Goal: Transaction & Acquisition: Purchase product/service

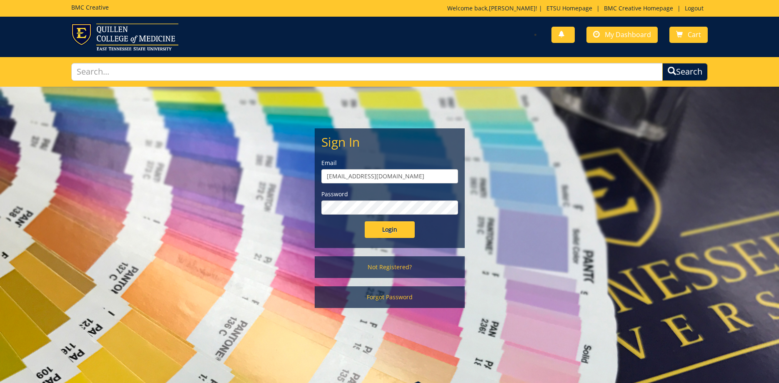
click at [403, 220] on form "Sign In Email allensb@etsu.edu Password Login" at bounding box center [389, 186] width 137 height 103
click at [395, 233] on input "Login" at bounding box center [390, 229] width 50 height 17
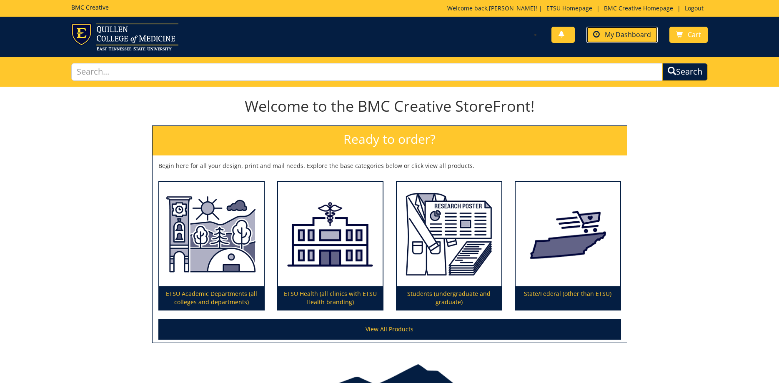
click at [638, 40] on link "My Dashboard" at bounding box center [621, 35] width 71 height 16
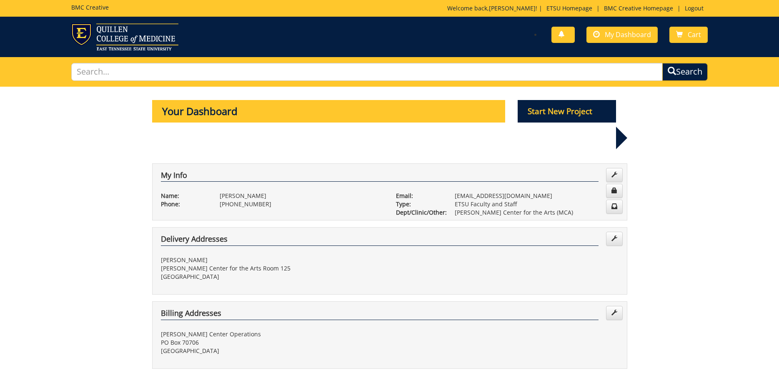
scroll to position [255, 0]
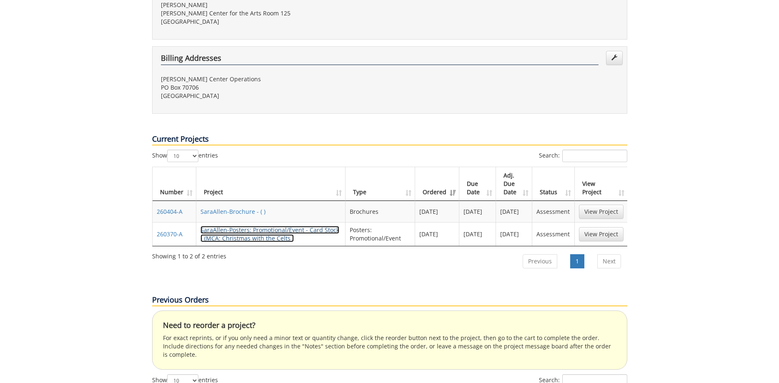
click at [246, 226] on link "SaraAllen-Posters: Promotional/Event - Card Stock - (MCA: Christmas with the Ce…" at bounding box center [269, 234] width 139 height 16
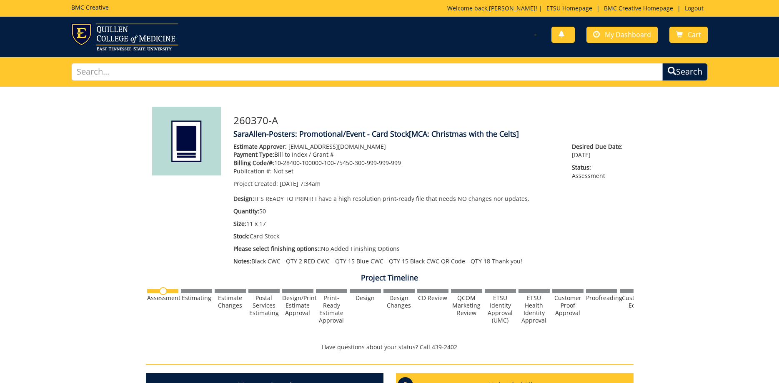
scroll to position [213, 0]
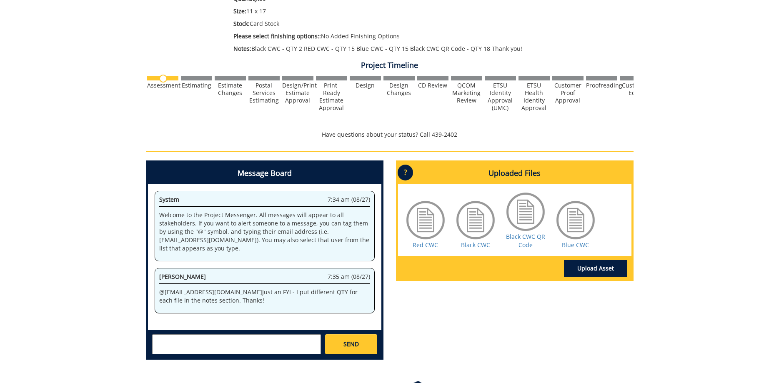
click at [239, 335] on textarea at bounding box center [236, 344] width 169 height 20
type textarea "@"
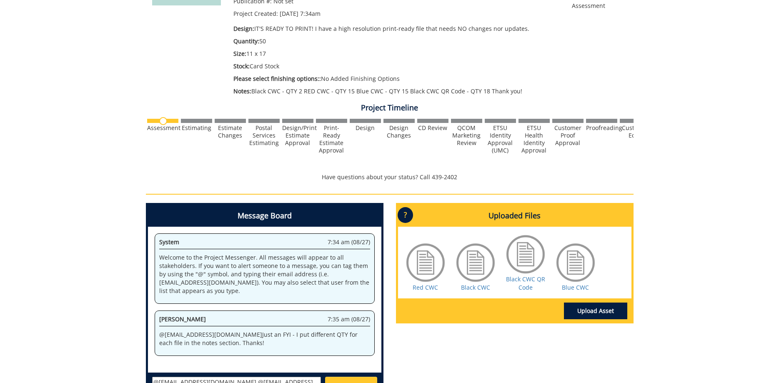
scroll to position [275, 0]
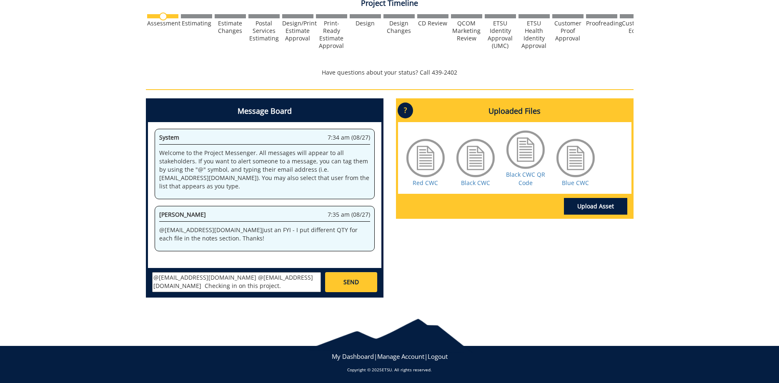
type textarea "@fair@mail.etsu.edu @conleyga@etsu.edu Checking in on this project."
click at [359, 279] on link "SEND" at bounding box center [351, 282] width 52 height 20
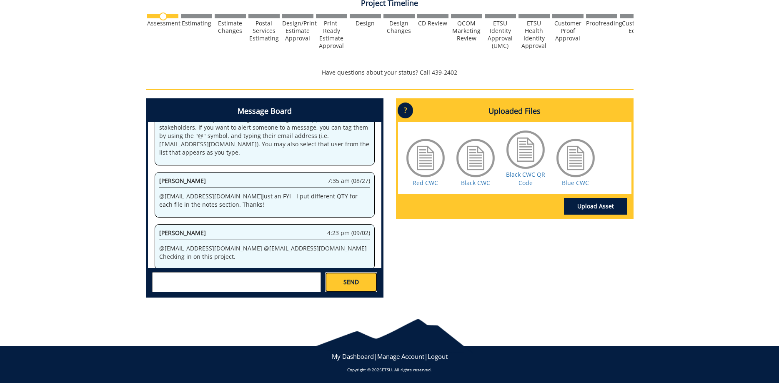
scroll to position [0, 0]
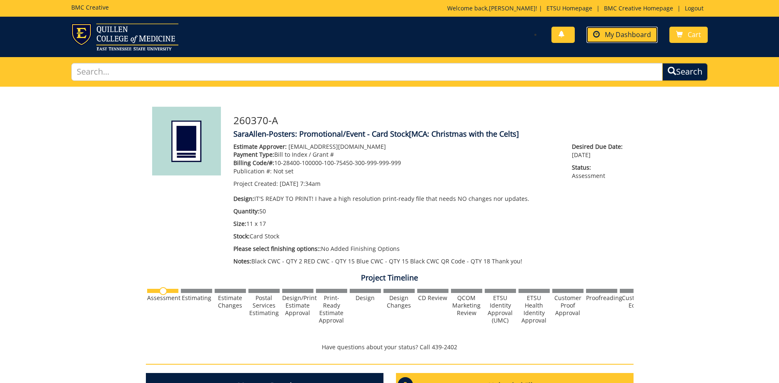
click at [620, 33] on span "My Dashboard" at bounding box center [628, 34] width 46 height 9
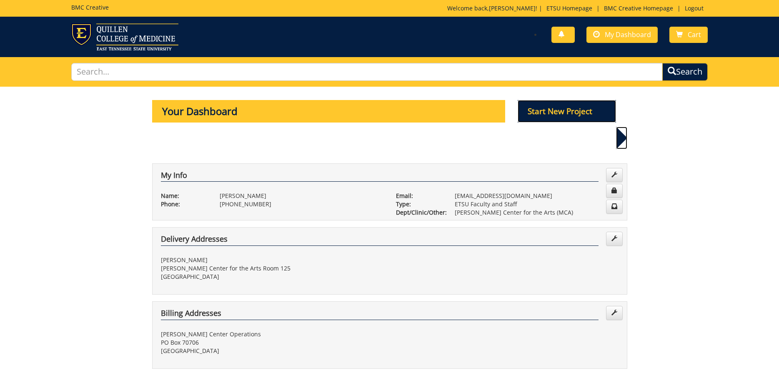
click at [570, 106] on p "Start New Project" at bounding box center [567, 111] width 98 height 23
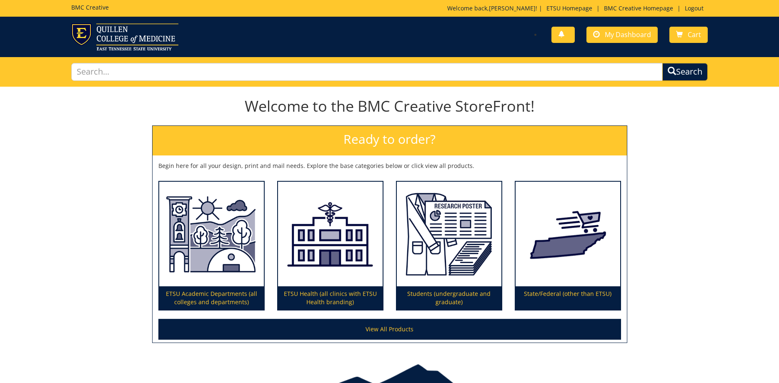
scroll to position [48, 0]
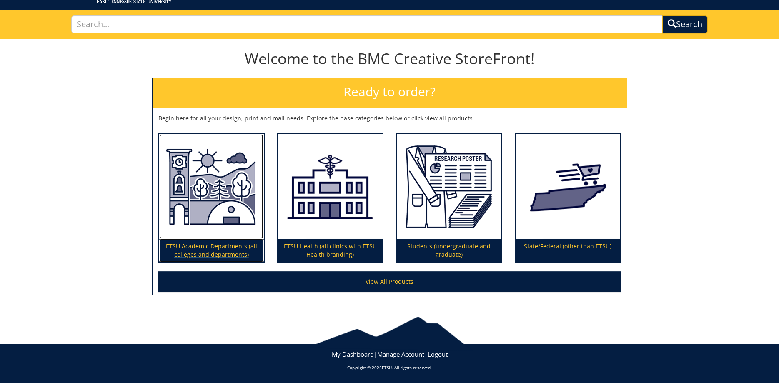
click at [169, 185] on img at bounding box center [211, 186] width 105 height 105
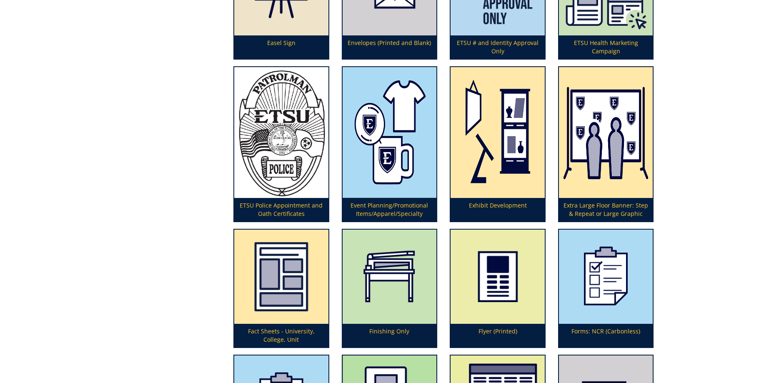
scroll to position [1020, 0]
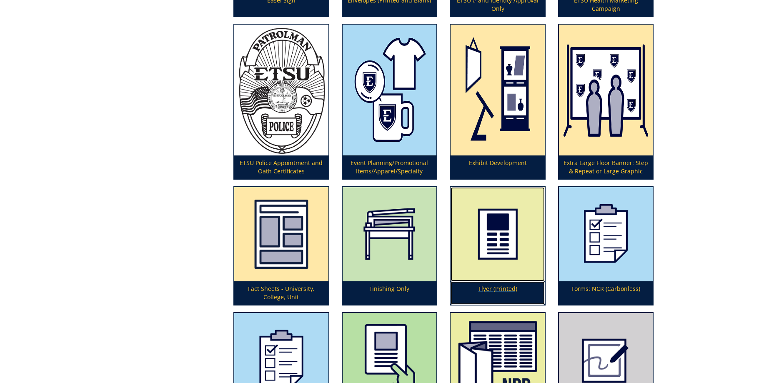
click at [500, 247] on img at bounding box center [497, 234] width 94 height 94
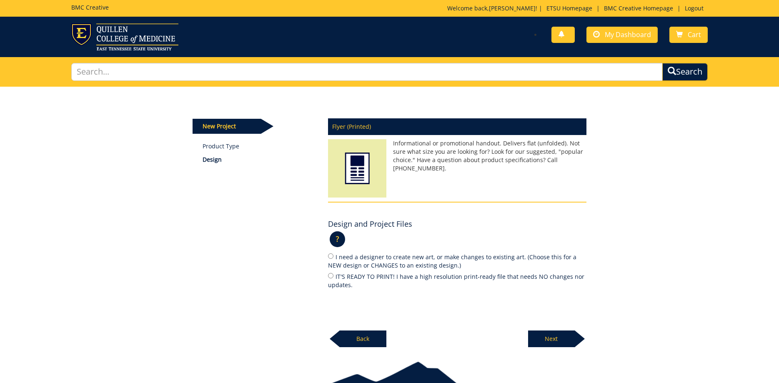
click at [357, 275] on label "IT'S READY TO PRINT! I have a high resolution print-ready file that needs NO ch…" at bounding box center [457, 281] width 258 height 18
click at [333, 275] on input "IT'S READY TO PRINT! I have a high resolution print-ready file that needs NO ch…" at bounding box center [330, 275] width 5 height 5
radio input "true"
click at [548, 340] on p "Next" at bounding box center [551, 338] width 47 height 17
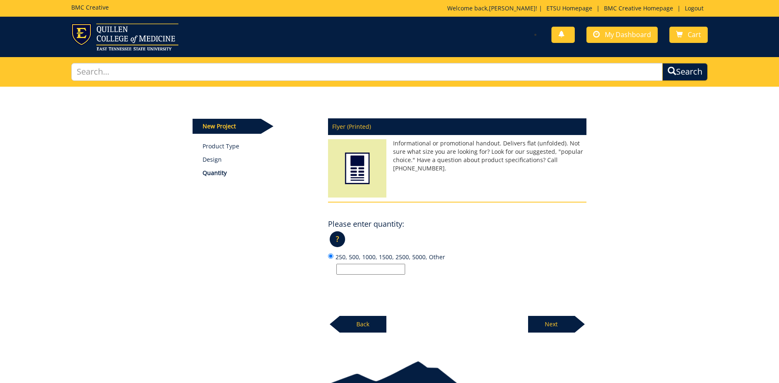
click at [371, 265] on input "250, 500, 1000, 1500, 2500, 5000, Other" at bounding box center [370, 269] width 69 height 11
type input "500"
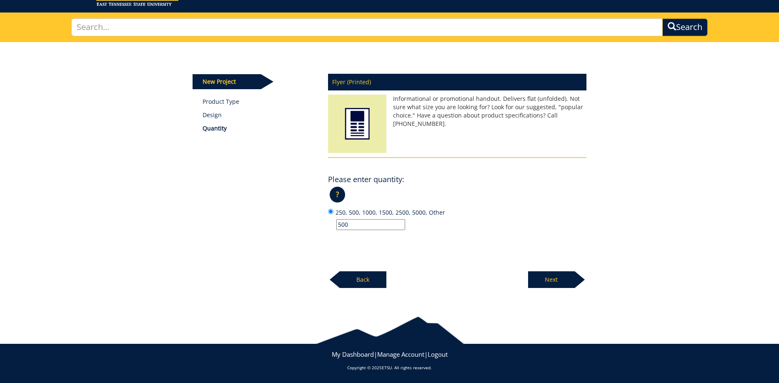
click at [533, 273] on p "Next" at bounding box center [551, 279] width 47 height 17
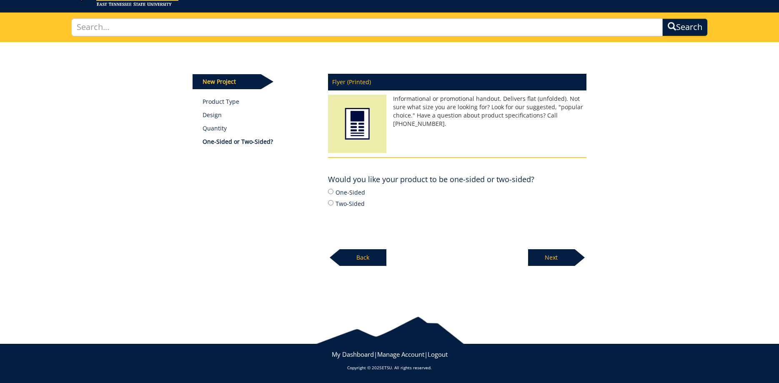
click at [347, 195] on label "One-Sided" at bounding box center [457, 192] width 258 height 9
click at [333, 194] on input "One-Sided" at bounding box center [330, 191] width 5 height 5
radio input "true"
click at [529, 253] on p "Next" at bounding box center [551, 257] width 47 height 17
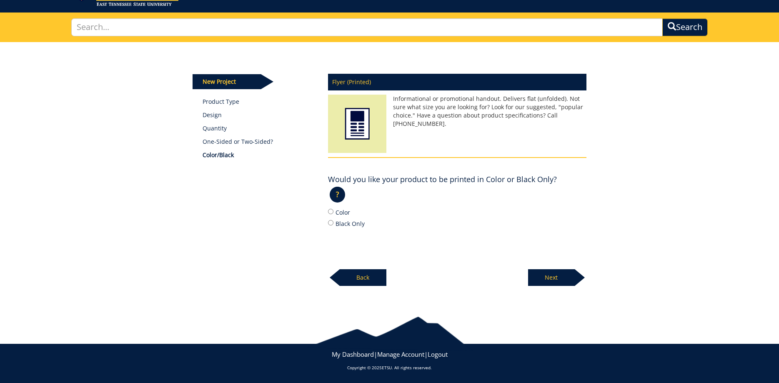
click at [345, 213] on label "Color" at bounding box center [457, 212] width 258 height 9
click at [333, 213] on input "Color" at bounding box center [330, 211] width 5 height 5
radio input "true"
click at [557, 285] on div "New Project Product Type Design Quantity One-Sided or Two-Sided? Color/Black Fl…" at bounding box center [389, 172] width 779 height 260
click at [557, 278] on p "Next" at bounding box center [551, 277] width 47 height 17
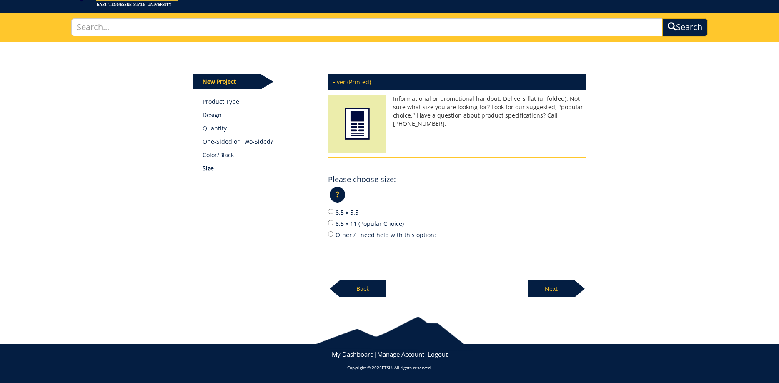
click at [351, 210] on label "8.5 x 5.5" at bounding box center [457, 212] width 258 height 9
click at [333, 210] on input "8.5 x 5.5" at bounding box center [330, 211] width 5 height 5
radio input "true"
click at [549, 289] on p "Next" at bounding box center [551, 288] width 47 height 17
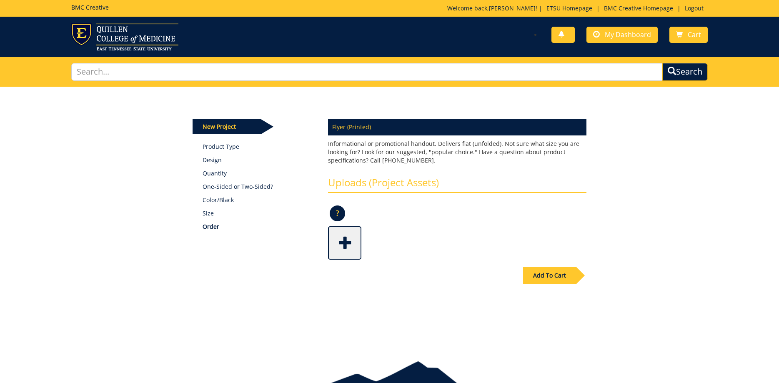
click at [345, 245] on span at bounding box center [345, 242] width 33 height 29
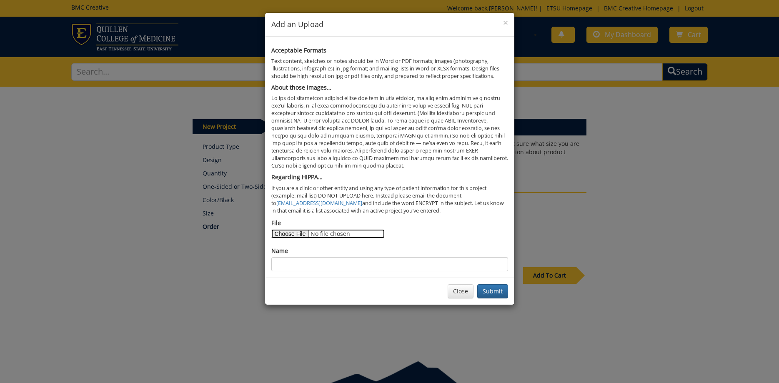
click at [295, 235] on input "File" at bounding box center [327, 233] width 113 height 9
type input "C:\fakepath\MCA_25-26_Lineup_5.5x8.5_For_Print-1.pdf"
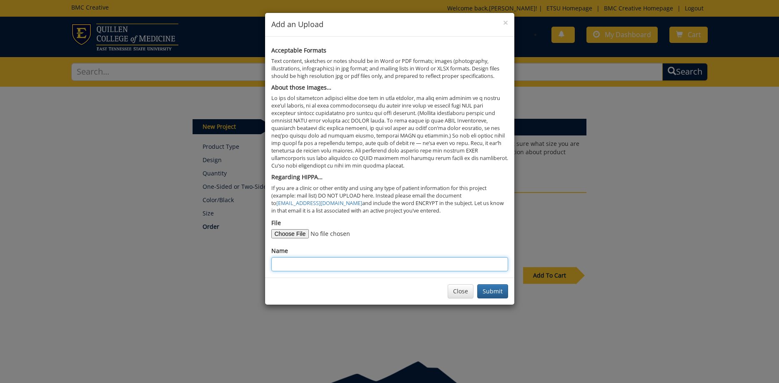
click at [421, 263] on input "Name" at bounding box center [389, 264] width 237 height 14
type input "Flyer Broadway"
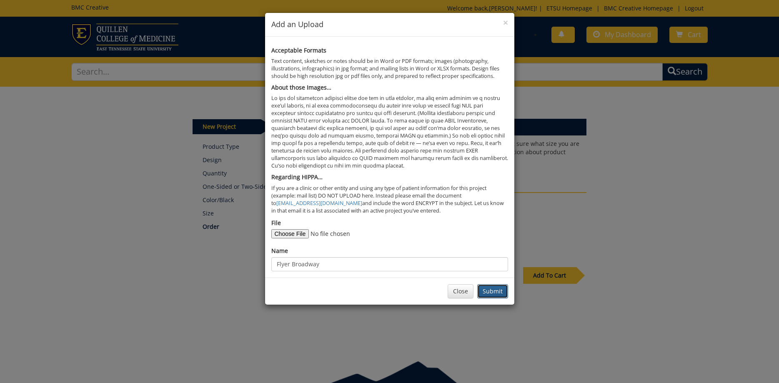
click at [499, 293] on button "Submit" at bounding box center [492, 291] width 31 height 14
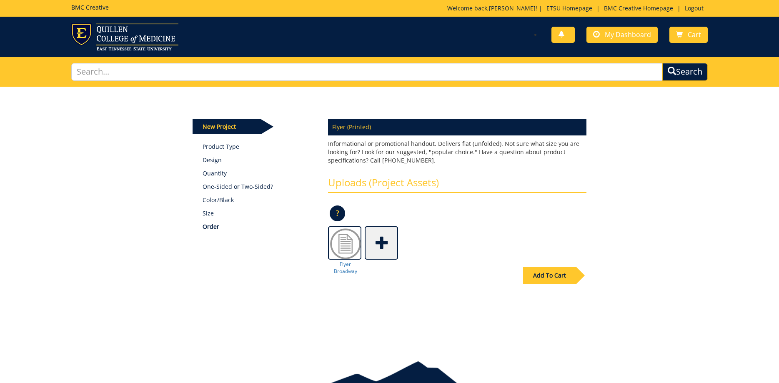
click at [567, 278] on div "Add To Cart" at bounding box center [549, 275] width 53 height 17
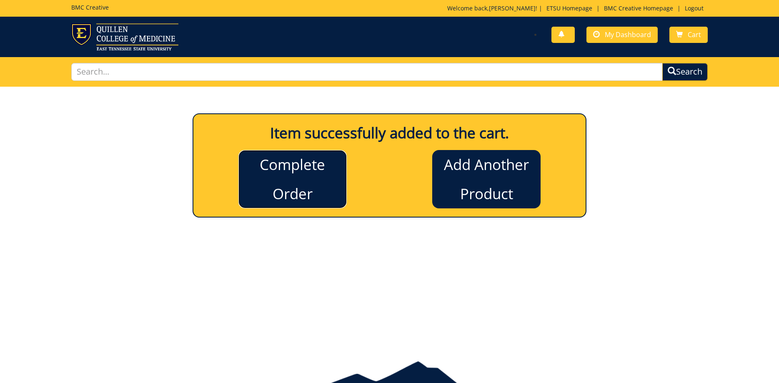
click at [303, 188] on link "Complete Order" at bounding box center [292, 179] width 108 height 58
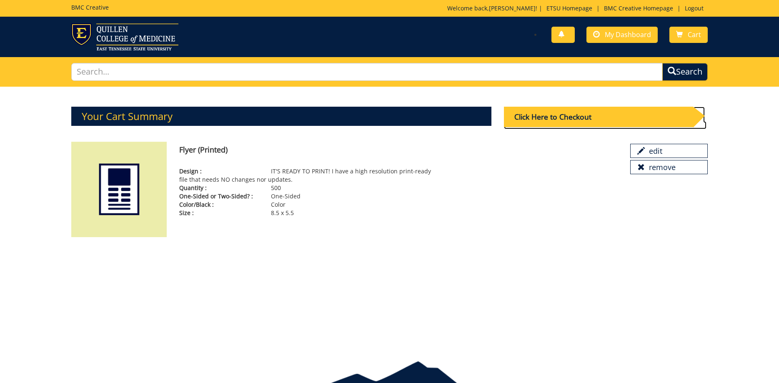
click at [547, 115] on div "Click Here to Checkout" at bounding box center [598, 117] width 189 height 20
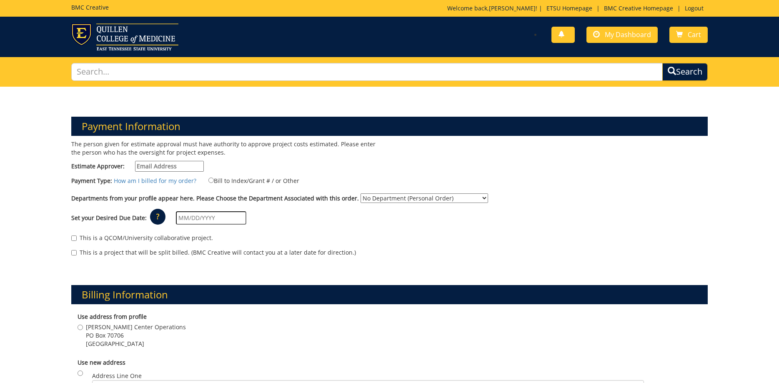
click at [176, 168] on input "Estimate Approver:" at bounding box center [169, 166] width 69 height 11
click at [177, 168] on input "Estimate Approver:" at bounding box center [169, 166] width 69 height 11
type input "allensb@etsu.edu"
click at [232, 183] on label "Bill to Index/Grant # / or Other" at bounding box center [248, 180] width 101 height 9
click at [214, 183] on input "Bill to Index/Grant # / or Other" at bounding box center [210, 180] width 5 height 5
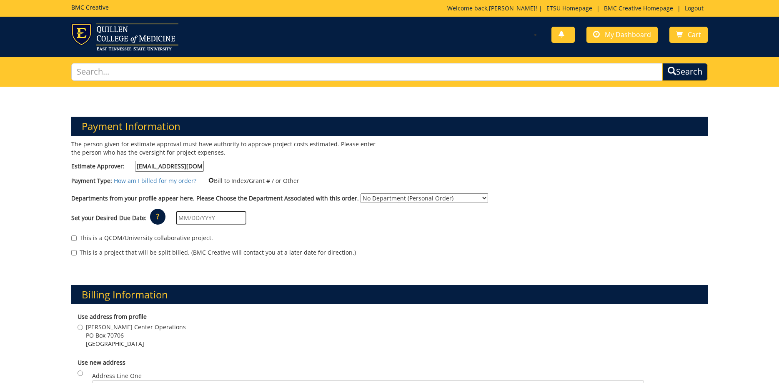
radio input "true"
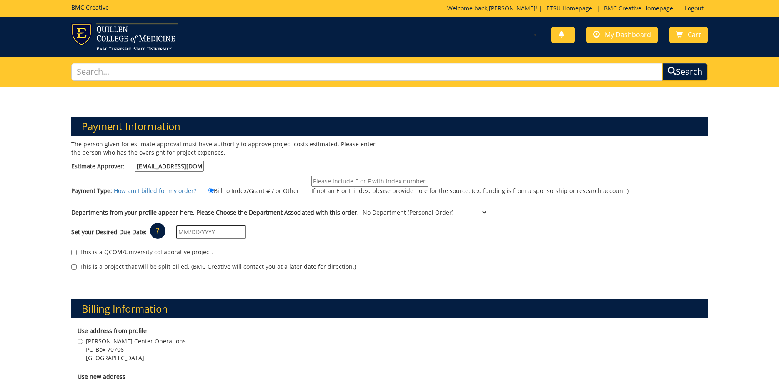
click at [324, 183] on input "If not an E or F index, please provide note for the source. (ex. funding is fro…" at bounding box center [369, 181] width 117 height 11
paste input "10-28400-100000-100-75450-300-999-999-999"
type input "10-28400-100000-100-75450-300-999-999-999"
click at [360, 208] on select "No Department (Personal Order) Martin Center for the Arts (MCA)" at bounding box center [424, 213] width 128 height 10
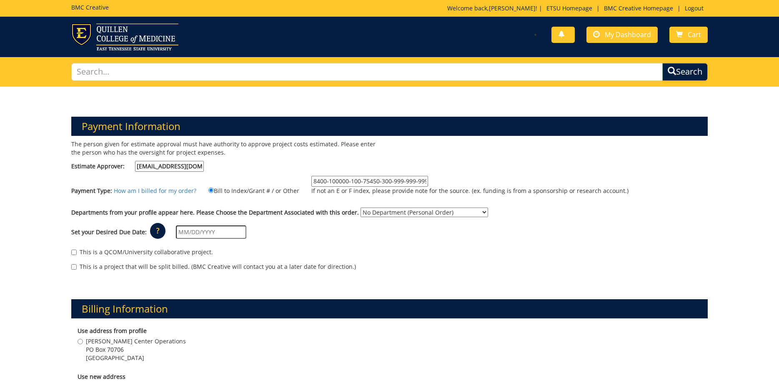
select select "271"
click option "Martin Center for the Arts (MCA)" at bounding box center [0, 0] width 0 height 0
click at [243, 231] on input "text" at bounding box center [211, 231] width 70 height 13
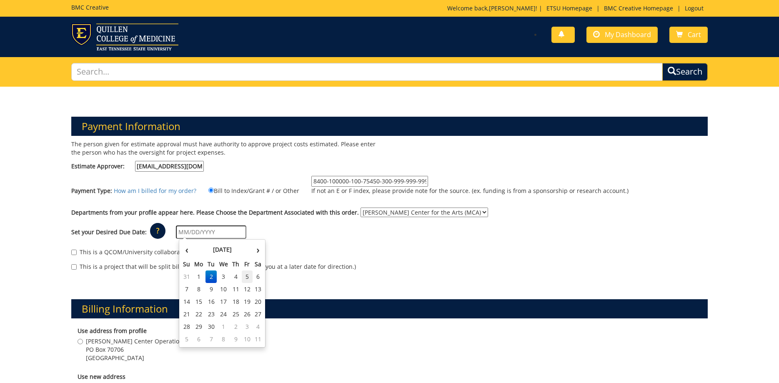
click at [250, 277] on td "5" at bounding box center [247, 276] width 11 height 13
type input "[DATE]"
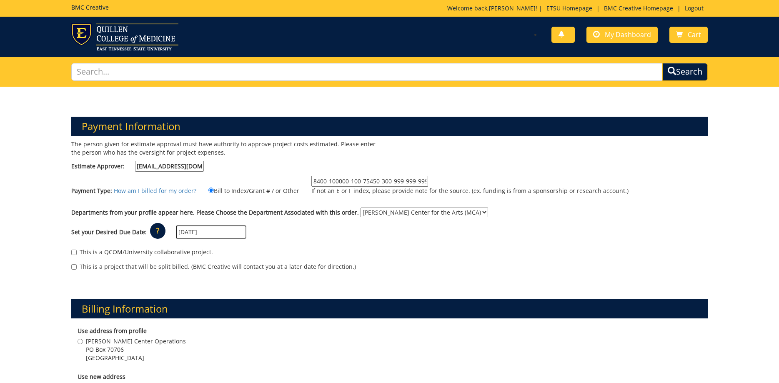
scroll to position [128, 0]
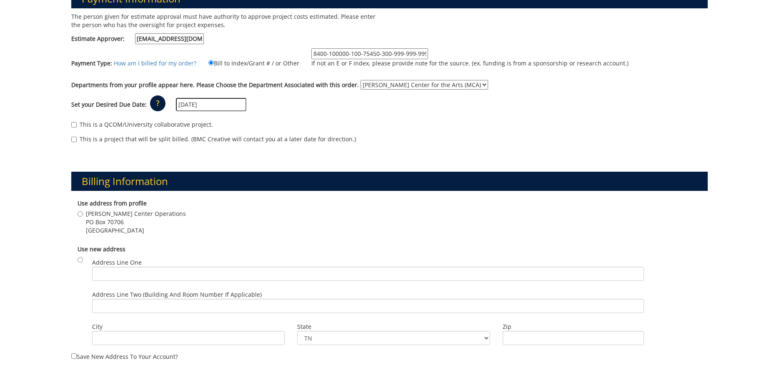
click at [122, 228] on span "Johnson City , TN 37614" at bounding box center [136, 230] width 100 height 8
click at [83, 217] on input "Martin Center Operations PO Box 70706 Johnson City , TN 37614" at bounding box center [80, 213] width 5 height 5
radio input "true"
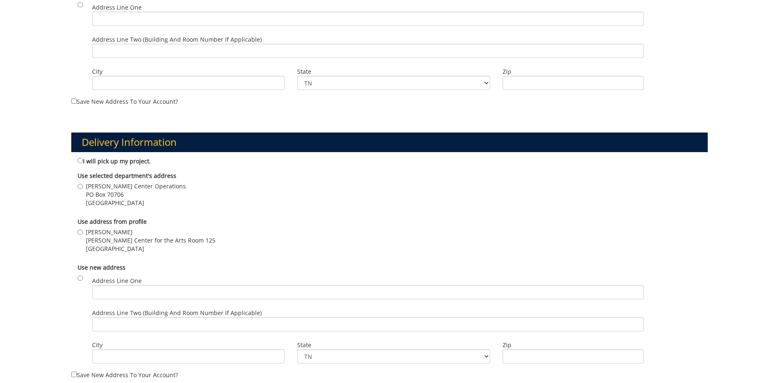
click at [118, 237] on span "Martin Center for the Arts Room 125" at bounding box center [151, 240] width 130 height 8
click at [83, 235] on input "Sara Allen Martin Center for the Arts Room 125 Johnson City , TN 37614" at bounding box center [80, 232] width 5 height 5
radio input "true"
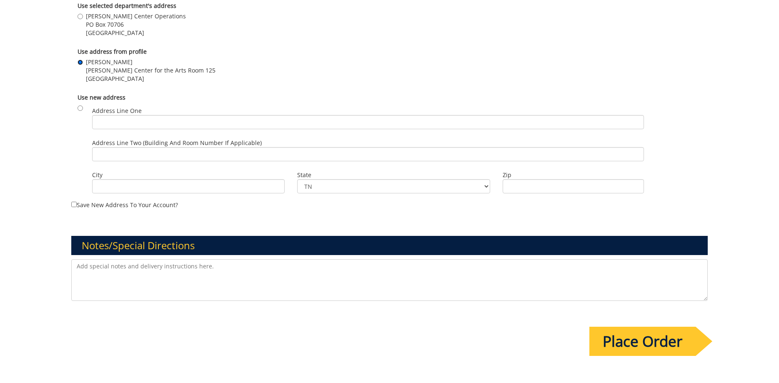
scroll to position [638, 0]
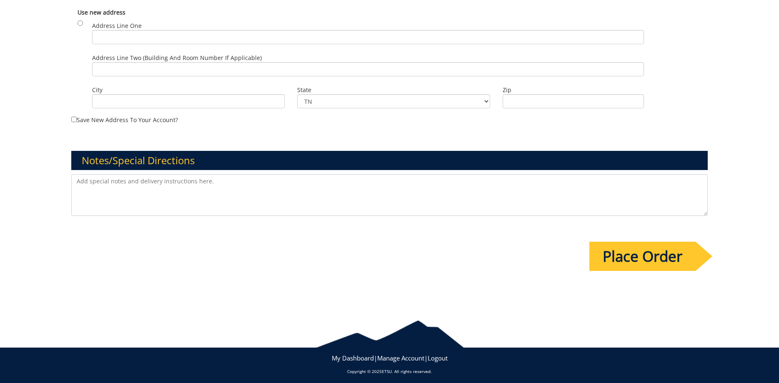
click at [168, 189] on textarea at bounding box center [389, 195] width 637 height 42
type textarea "Thank you!"
click at [642, 243] on input "Place Order" at bounding box center [642, 256] width 106 height 29
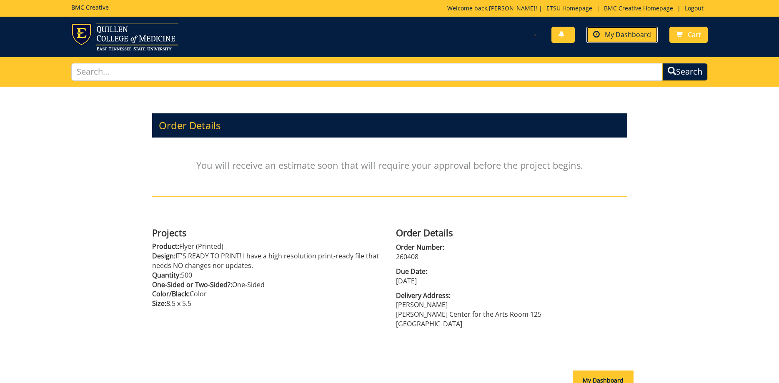
click at [640, 34] on span "My Dashboard" at bounding box center [628, 34] width 46 height 9
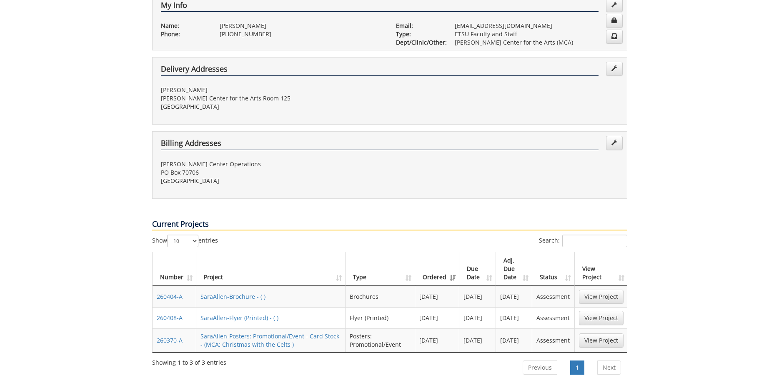
scroll to position [213, 0]
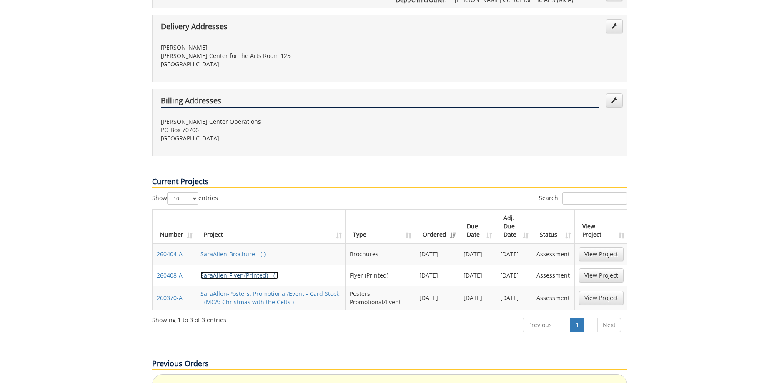
click at [239, 271] on link "SaraAllen-Flyer (Printed) - ( )" at bounding box center [239, 275] width 78 height 8
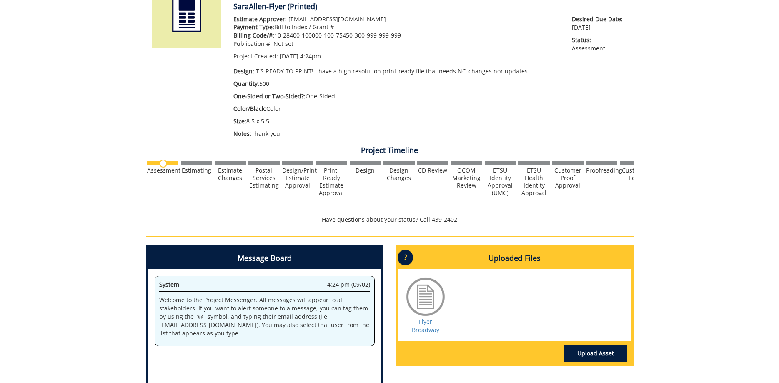
scroll to position [255, 0]
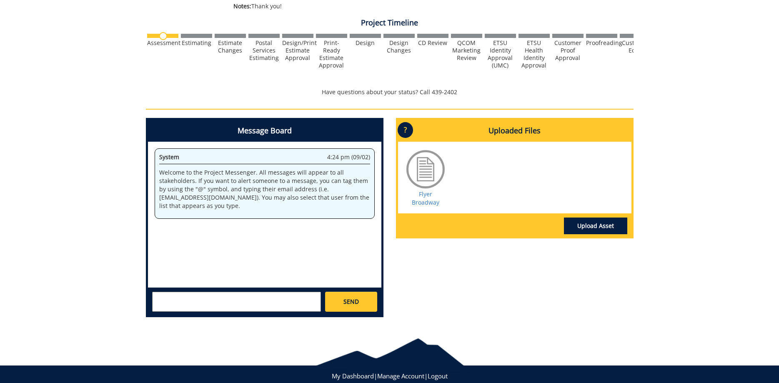
click at [213, 298] on textarea at bounding box center [236, 302] width 169 height 20
type textarea "@[EMAIL_ADDRESS][DOMAIN_NAME] @[EMAIL_ADDRESS][DOMAIN_NAME] New project"
click at [346, 295] on link "SEND" at bounding box center [351, 302] width 52 height 20
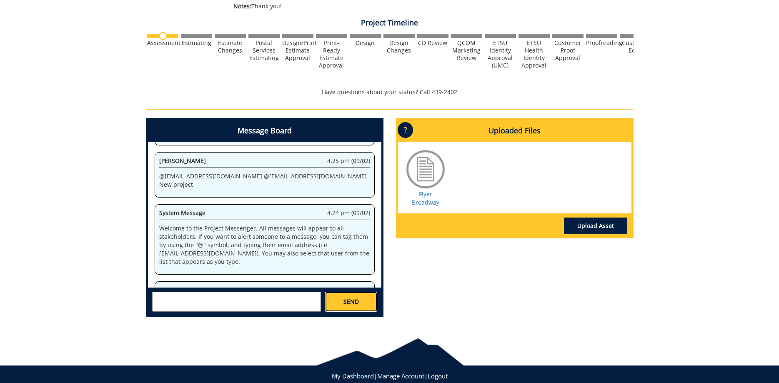
scroll to position [13516, 0]
